Goal: Task Accomplishment & Management: Use online tool/utility

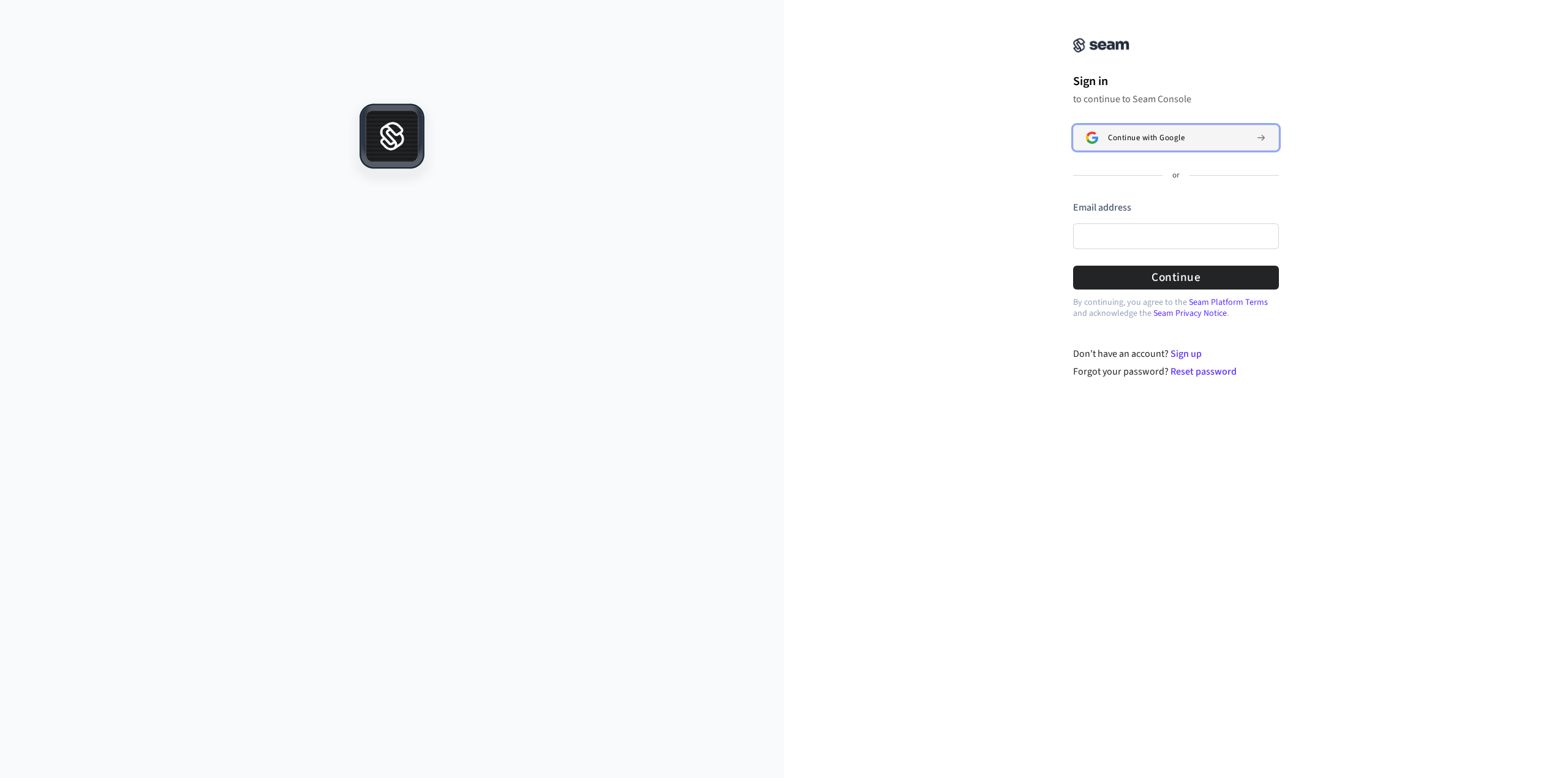
click at [1127, 141] on span "Continue with Google" at bounding box center [1146, 138] width 76 height 10
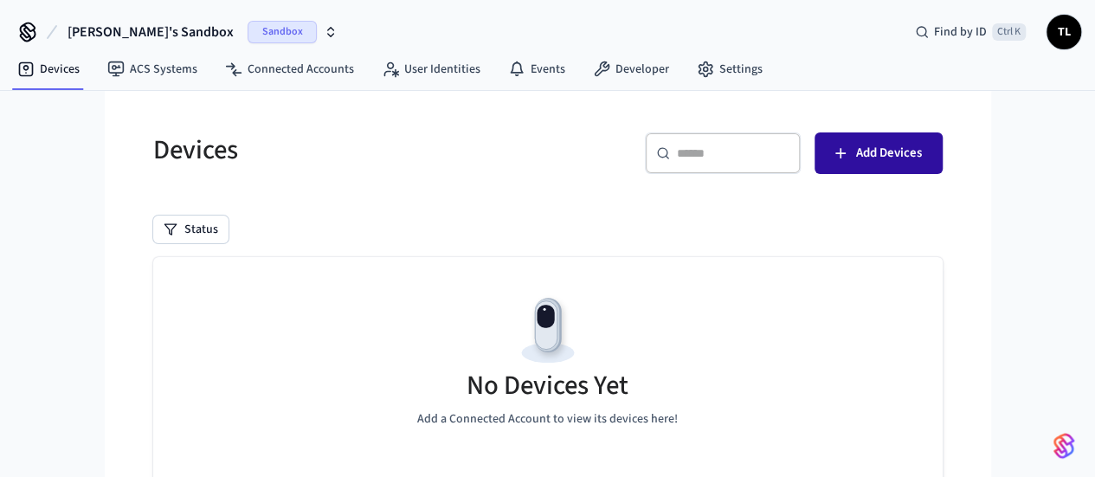
click at [922, 162] on span "Add Devices" at bounding box center [889, 153] width 66 height 23
click at [943, 139] on button "Add Devices" at bounding box center [878, 153] width 128 height 42
click at [943, 134] on button "Add Devices" at bounding box center [878, 153] width 128 height 42
